Goal: Task Accomplishment & Management: Manage account settings

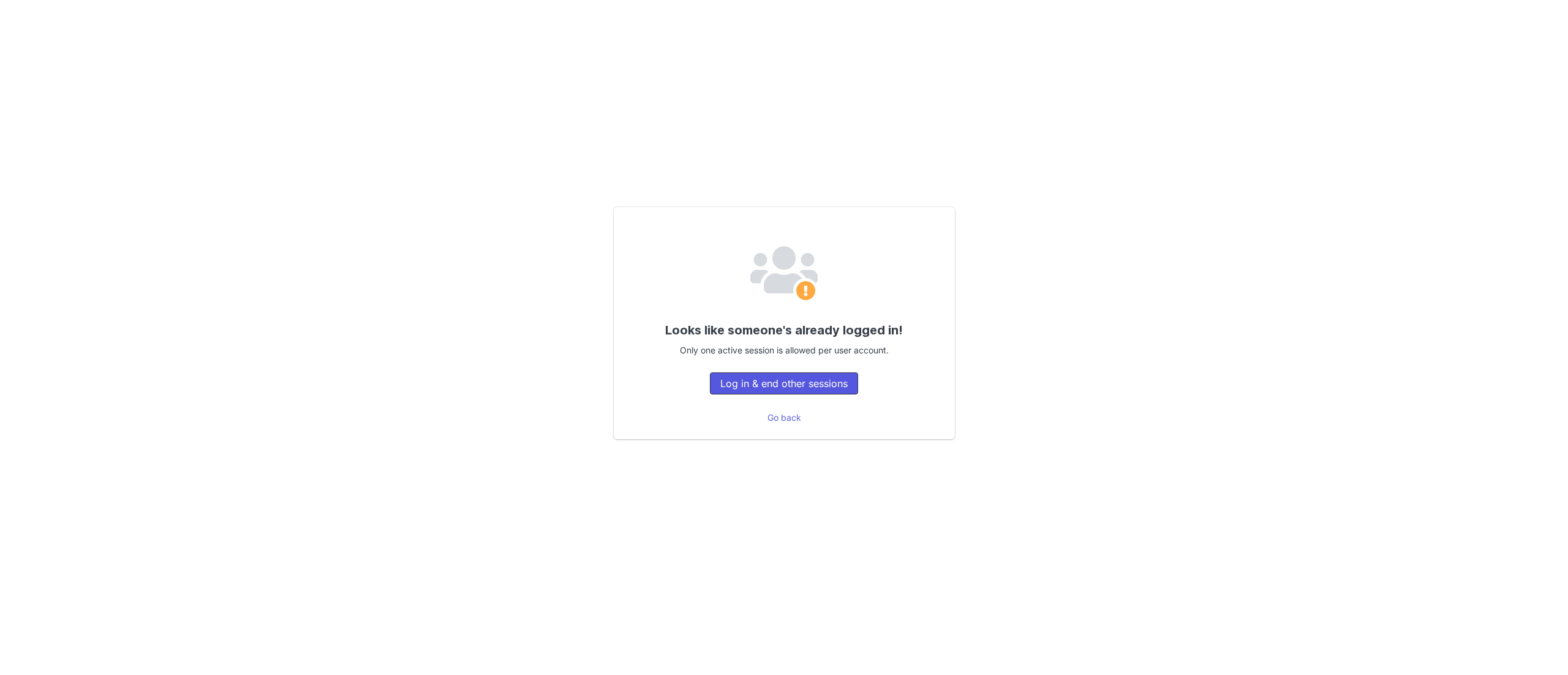
click at [790, 375] on button "Log in & end other sessions" at bounding box center [783, 384] width 148 height 22
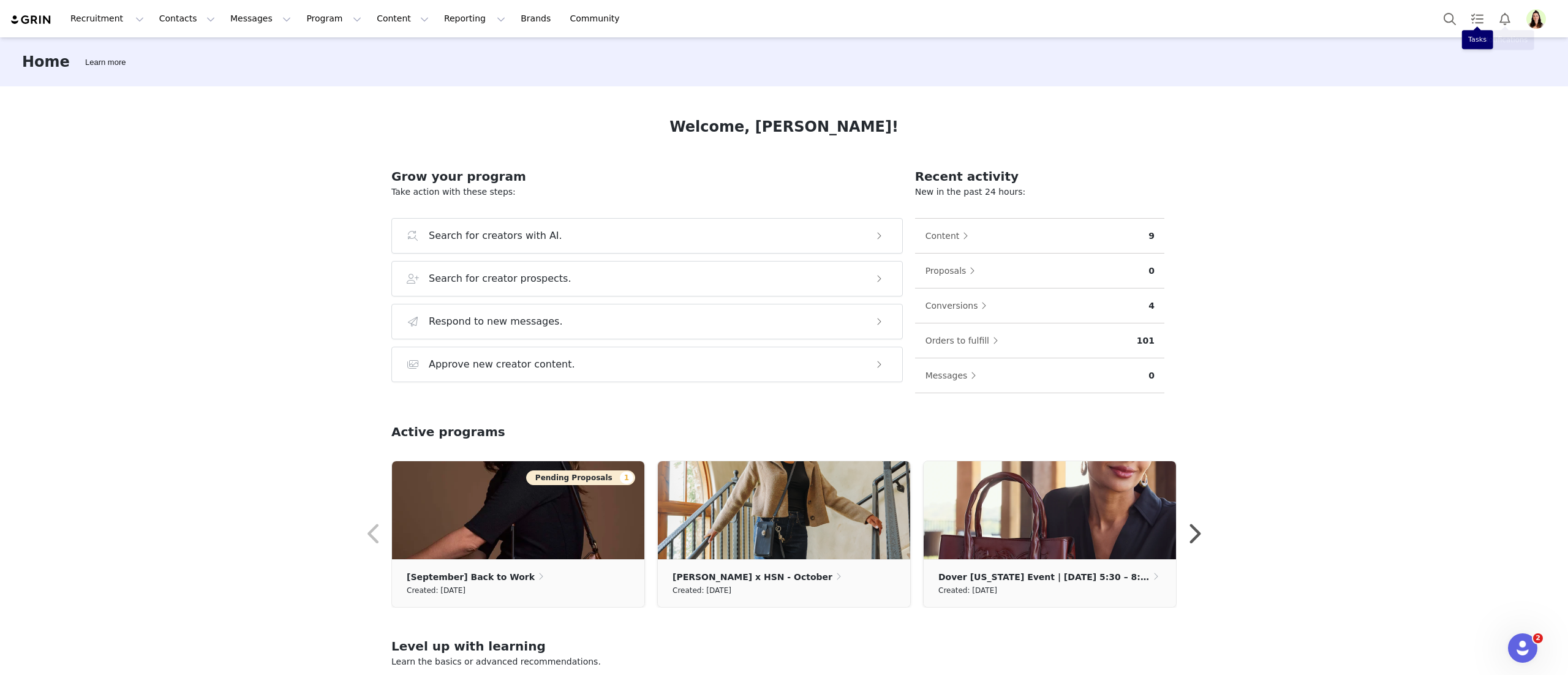
click at [1526, 15] on img "Profile" at bounding box center [1536, 19] width 19 height 20
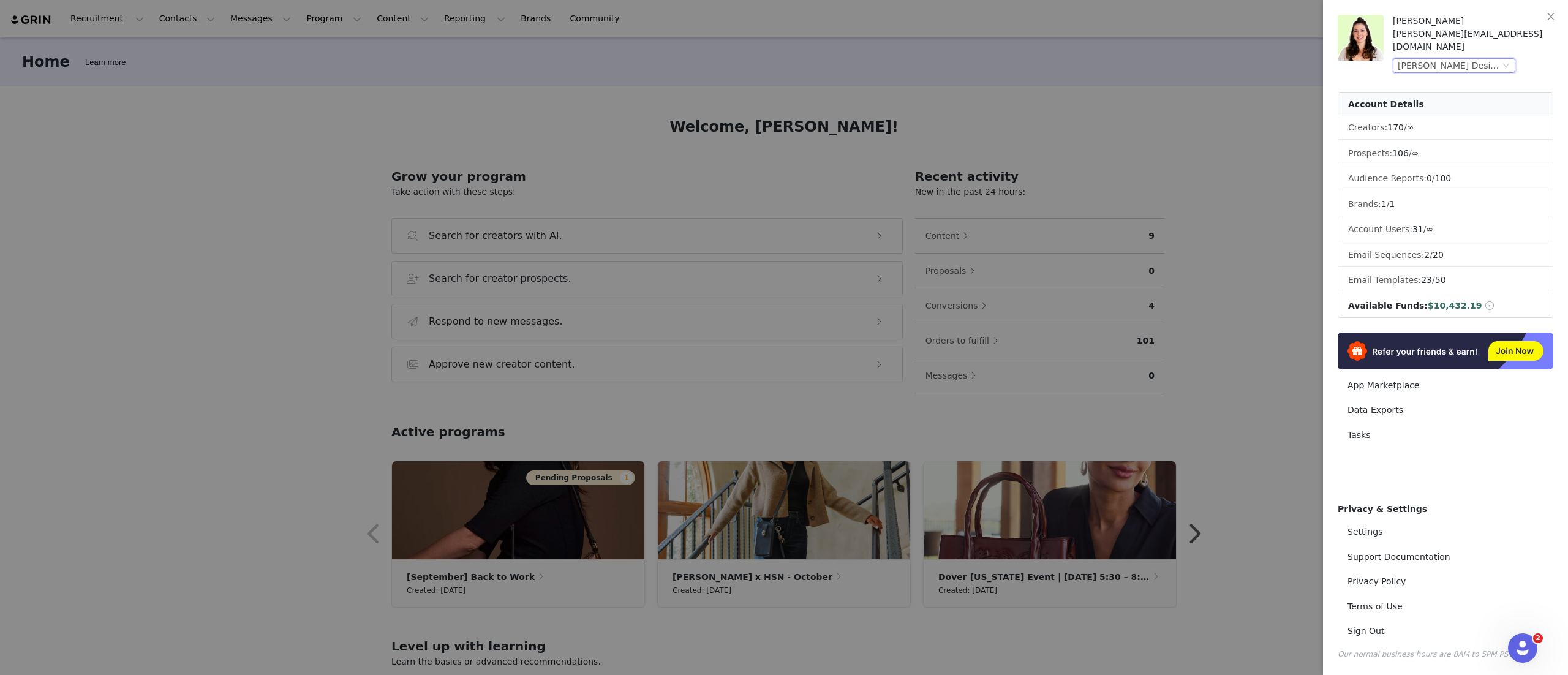
click at [1461, 59] on div "Patricia Nash Designs (Joybyte)" at bounding box center [1448, 65] width 102 height 13
drag, startPoint x: 1471, startPoint y: 164, endPoint x: 1473, endPoint y: 171, distance: 7.3
click at [1471, 165] on li "Just Nutritive (Joybyte)" at bounding box center [1478, 167] width 171 height 20
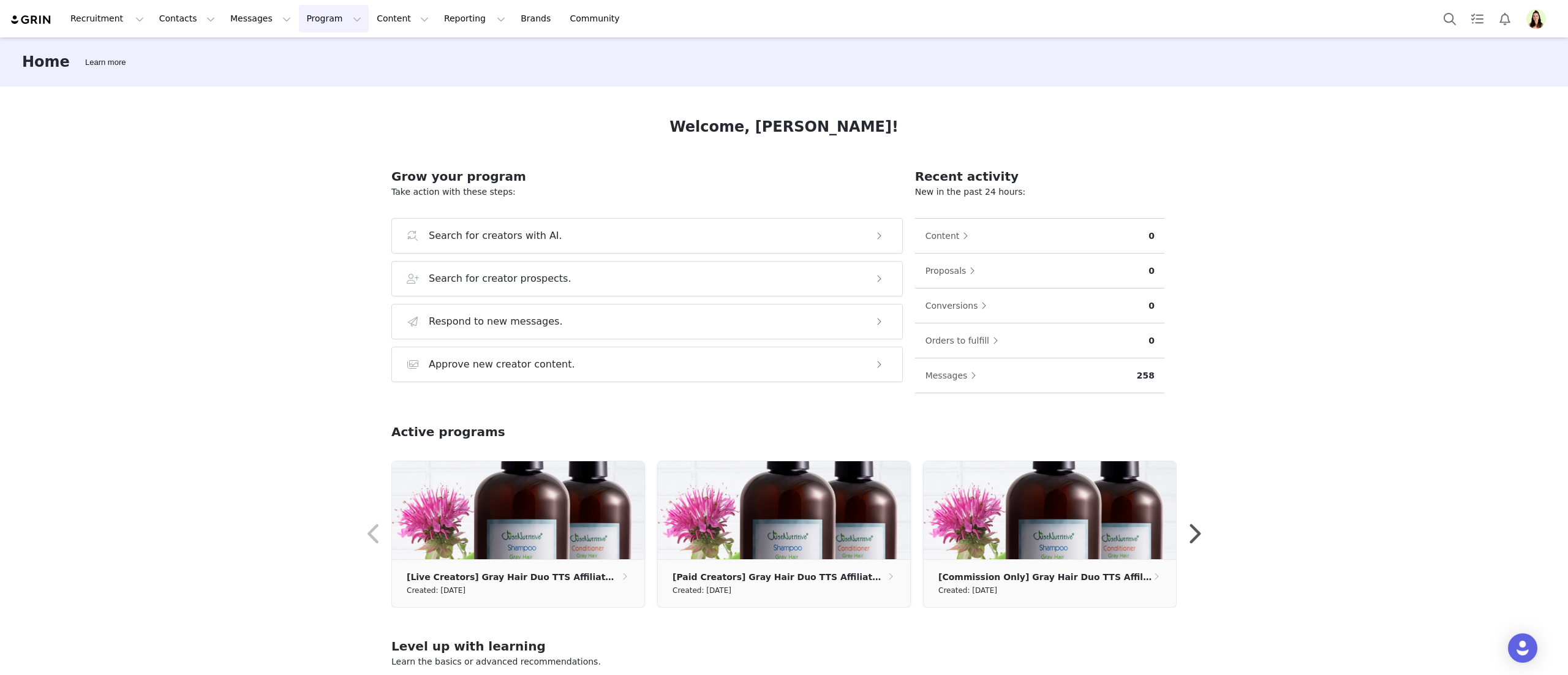
click at [303, 24] on button "Program Program" at bounding box center [334, 19] width 70 height 28
click at [369, 23] on button "Content Content" at bounding box center [402, 19] width 67 height 28
click at [299, 17] on button "Program Program" at bounding box center [334, 19] width 70 height 28
click at [297, 45] on link "Activations" at bounding box center [328, 54] width 97 height 23
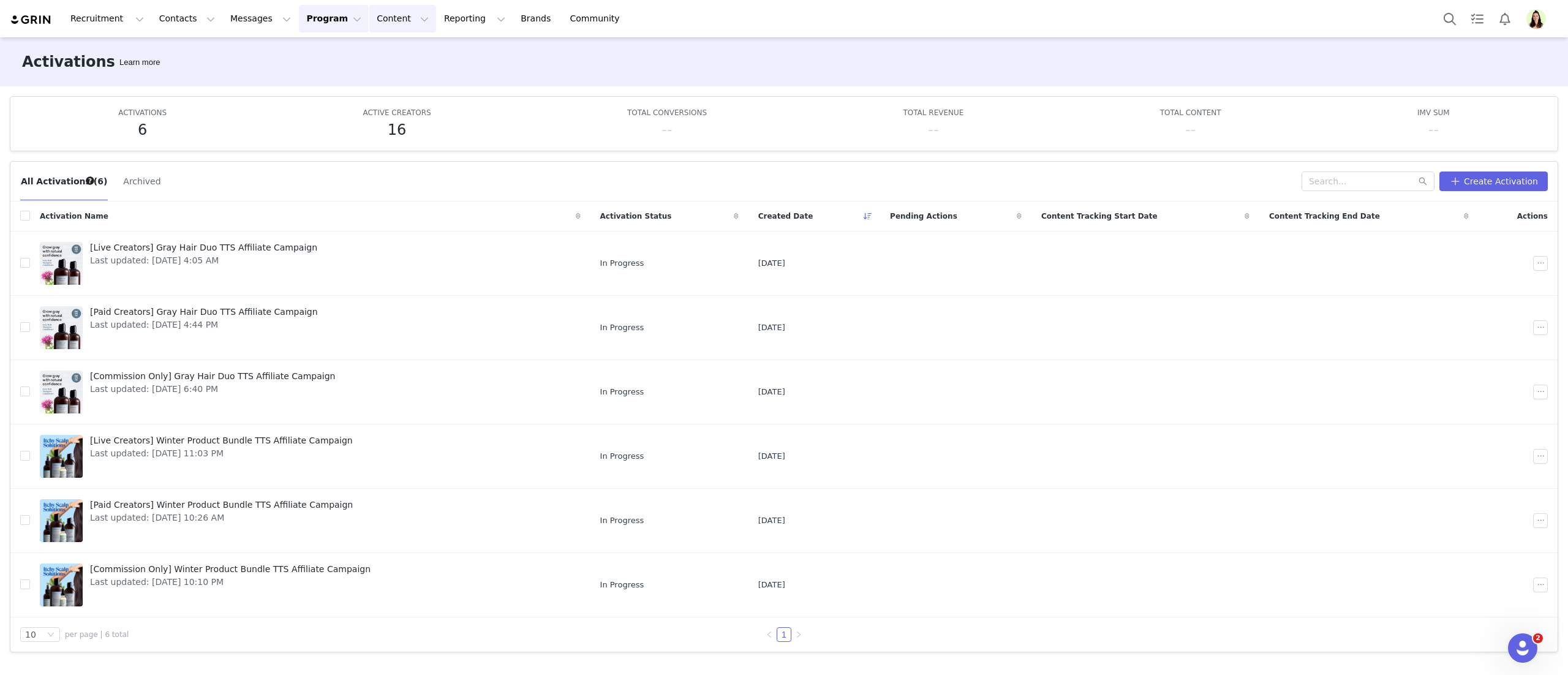
click at [369, 13] on button "Content Content" at bounding box center [402, 19] width 67 height 28
click at [363, 49] on p "Creator Content" at bounding box center [388, 54] width 69 height 13
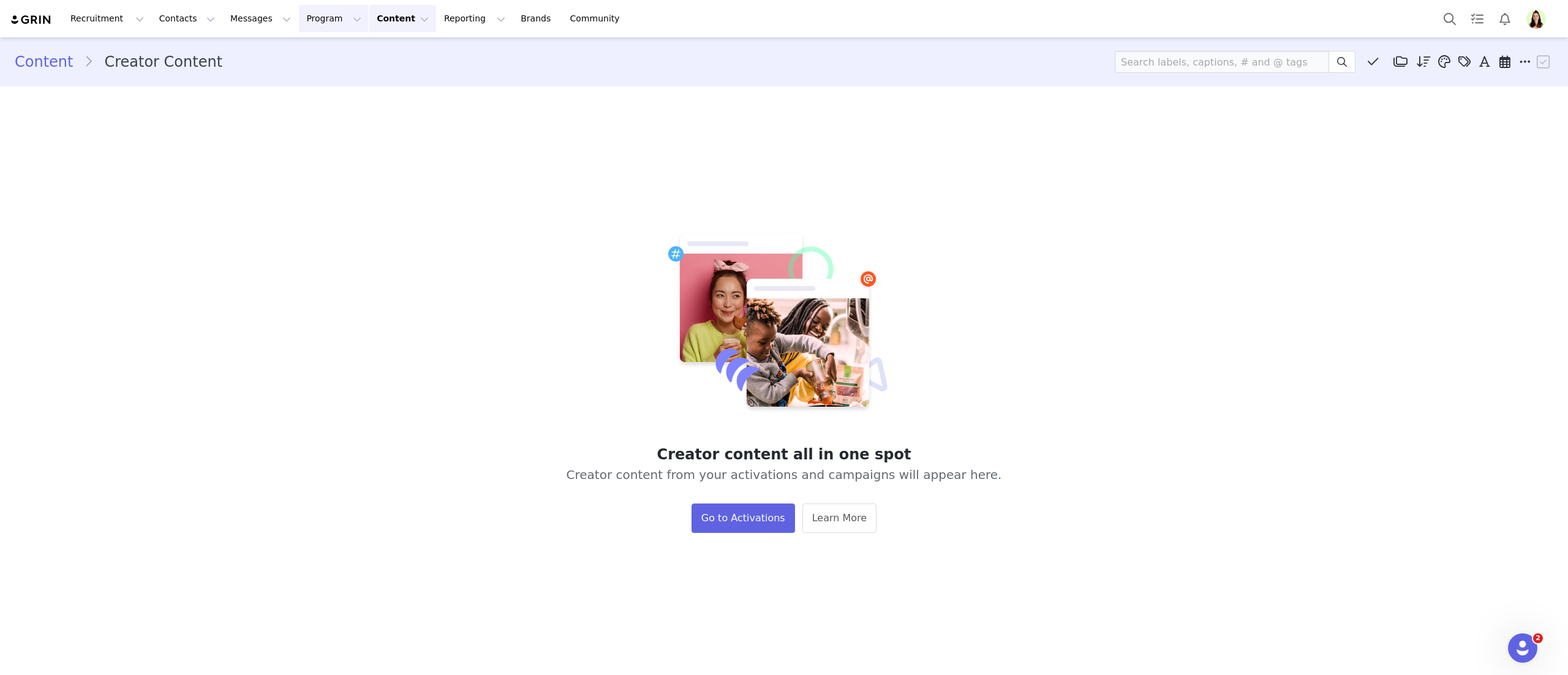
click at [299, 17] on button "Program Program" at bounding box center [334, 19] width 70 height 28
